Goal: Check status

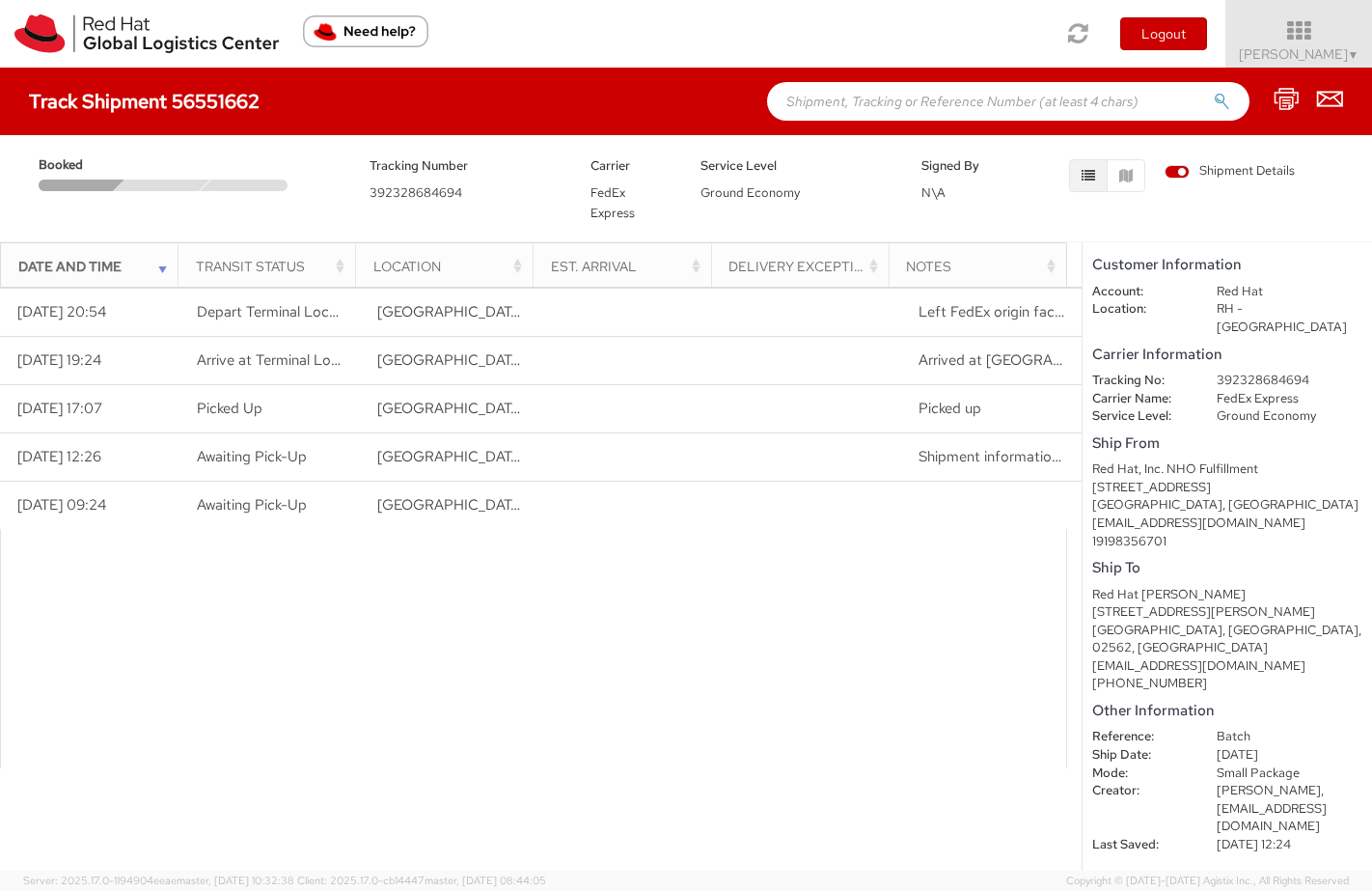
click at [420, 197] on span "392328684694" at bounding box center [415, 192] width 93 height 17
click at [1249, 371] on dd "392328684694" at bounding box center [1290, 380] width 174 height 19
drag, startPoint x: 1222, startPoint y: 344, endPoint x: 1268, endPoint y: 338, distance: 46.4
click at [1271, 371] on dd "392328684694" at bounding box center [1290, 380] width 174 height 19
drag, startPoint x: 1218, startPoint y: 341, endPoint x: 1306, endPoint y: 342, distance: 88.0
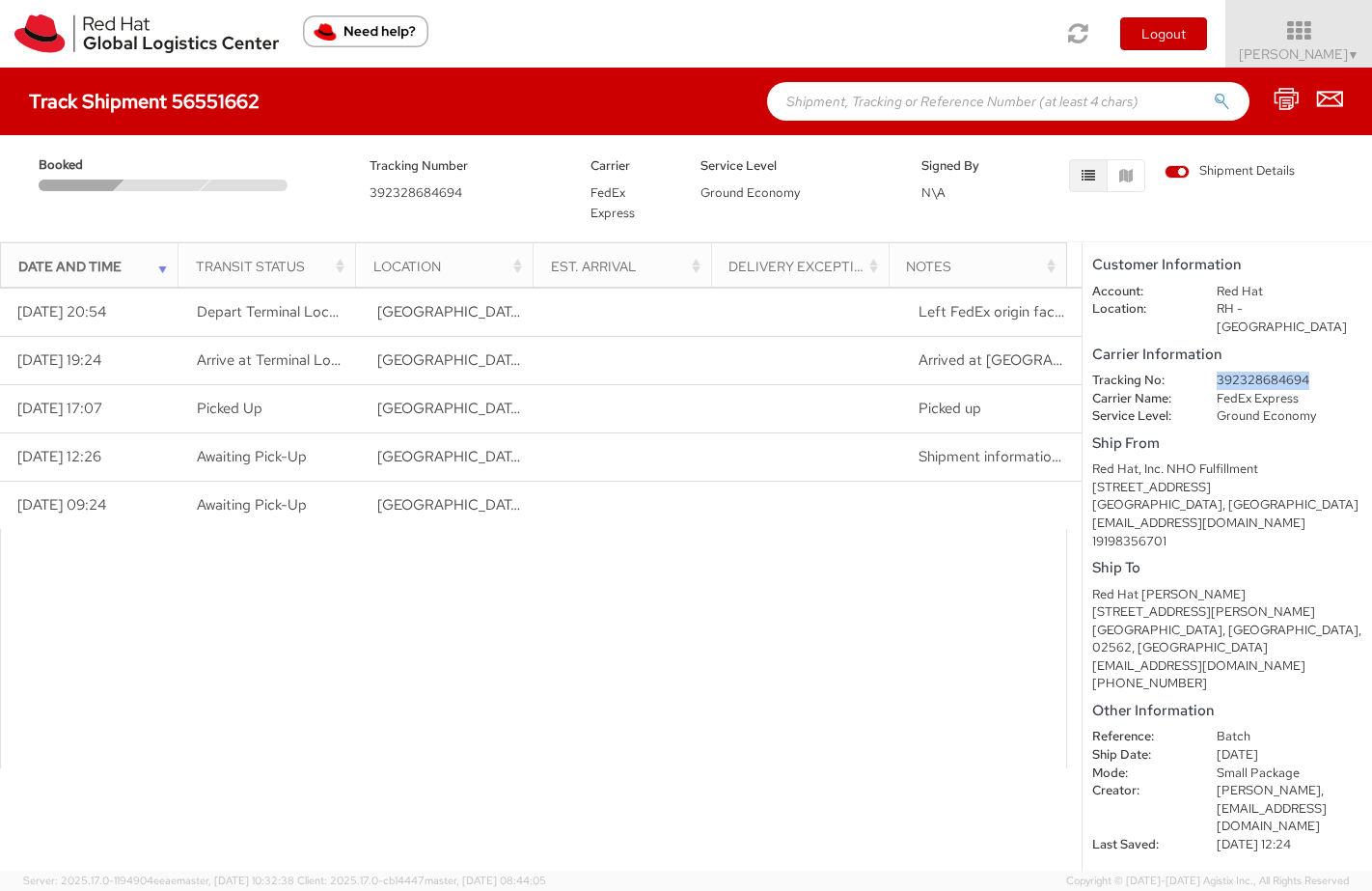
click at [1306, 371] on dd "392328684694" at bounding box center [1290, 380] width 174 height 19
copy dd "392328684694"
